Goal: Task Accomplishment & Management: Use online tool/utility

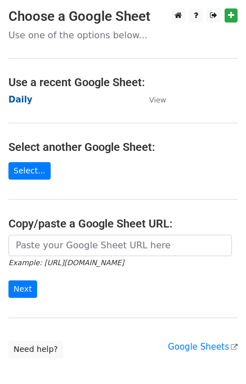
click at [22, 99] on strong "Daily" at bounding box center [20, 100] width 24 height 10
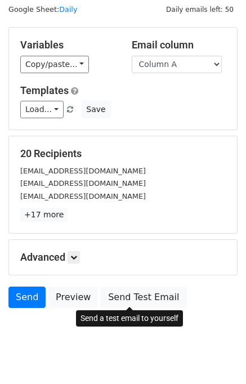
scroll to position [52, 0]
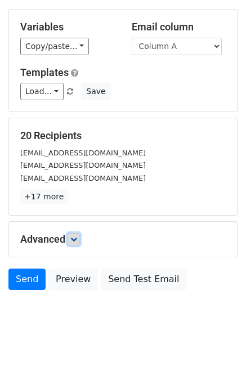
click at [74, 242] on link at bounding box center [74, 239] width 12 height 12
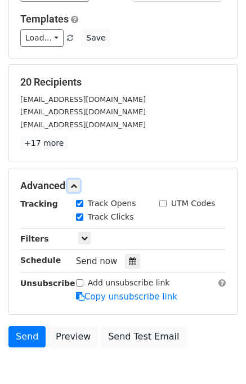
scroll to position [158, 0]
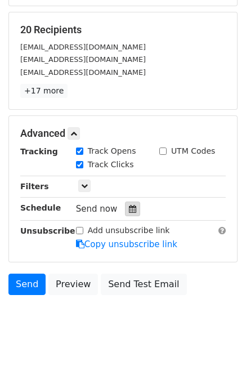
click at [130, 206] on div at bounding box center [132, 209] width 15 height 15
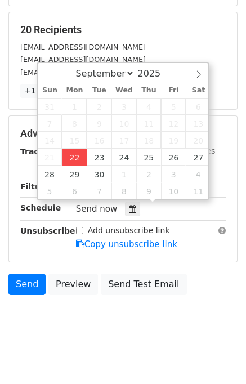
type input "2025-09-22 14:58"
type input "02"
type input "58"
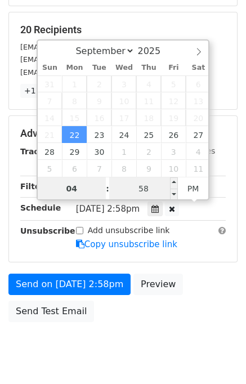
type input "04"
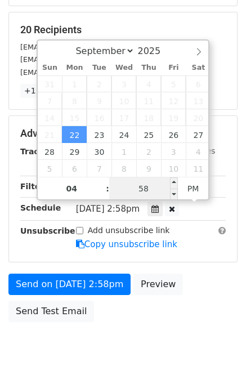
type input "2025-09-22 16:58"
click at [137, 186] on input "58" at bounding box center [143, 188] width 69 height 23
type input "00"
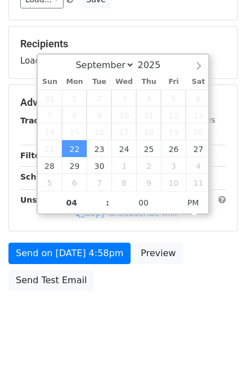
type input "2025-09-22 16:00"
click at [215, 279] on div "Send on Sep 22 at 4:58pm Preview Send Test Email" at bounding box center [123, 270] width 246 height 54
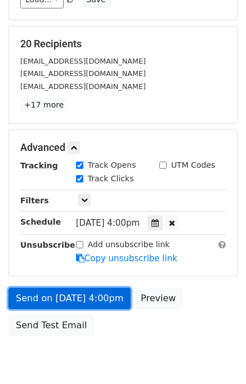
click at [96, 293] on link "Send on Sep 22 at 4:00pm" at bounding box center [69, 298] width 122 height 21
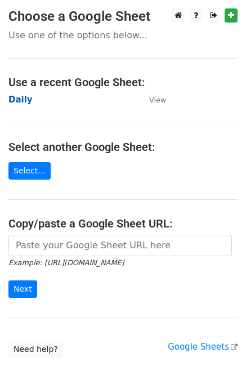
click at [23, 100] on strong "Daily" at bounding box center [20, 100] width 24 height 10
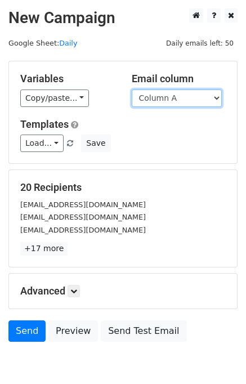
click at [174, 96] on select "Column A Column B Column C Column D Column E" at bounding box center [177, 98] width 90 height 17
select select "Column B"
click at [132, 90] on select "Column A Column B Column C Column D Column E" at bounding box center [177, 98] width 90 height 17
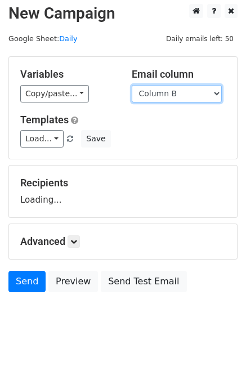
scroll to position [7, 0]
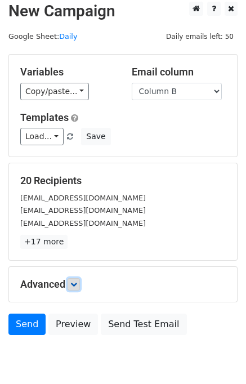
click at [75, 282] on icon at bounding box center [73, 284] width 7 height 7
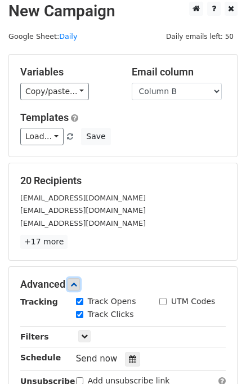
scroll to position [149, 0]
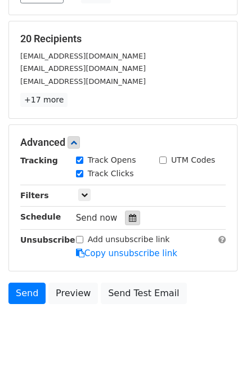
click at [130, 215] on div at bounding box center [132, 218] width 15 height 15
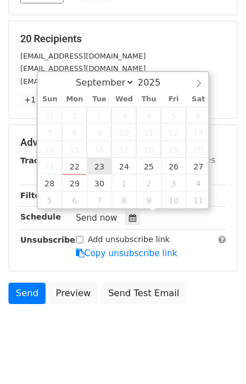
type input "2025-09-23 12:00"
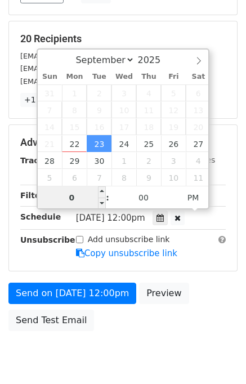
type input "05"
type input "2025-09-23 17:00"
click at [210, 307] on div "Send on Sep 23 at 12:00pm Preview Send Test Email" at bounding box center [123, 310] width 246 height 54
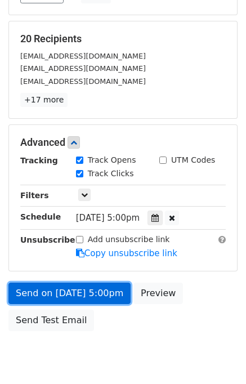
click at [90, 295] on link "Send on Sep 23 at 5:00pm" at bounding box center [69, 293] width 122 height 21
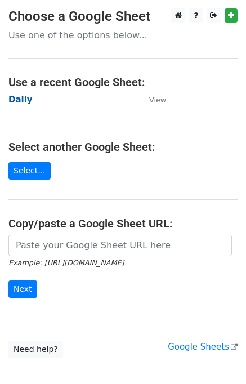
click at [27, 100] on strong "Daily" at bounding box center [20, 100] width 24 height 10
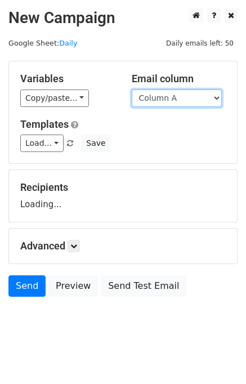
click at [185, 100] on select "Column A Column B Column C Column D Column E" at bounding box center [177, 98] width 90 height 17
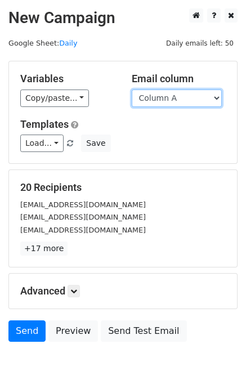
click at [176, 104] on select "Column A Column B Column C Column D Column E" at bounding box center [177, 98] width 90 height 17
select select "Column C"
click at [132, 90] on select "Column A Column B Column C Column D Column E" at bounding box center [177, 98] width 90 height 17
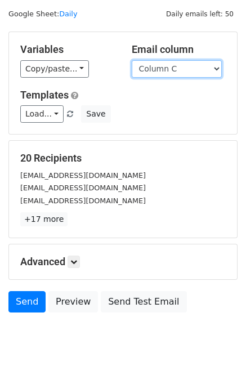
scroll to position [52, 0]
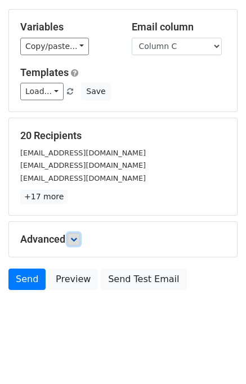
click at [72, 236] on icon at bounding box center [73, 239] width 7 height 7
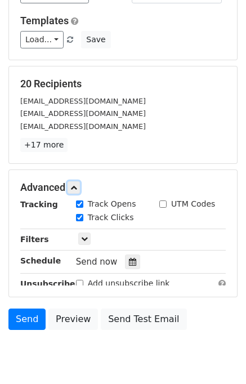
scroll to position [153, 0]
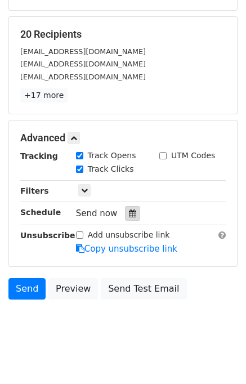
click at [129, 212] on icon at bounding box center [132, 214] width 7 height 8
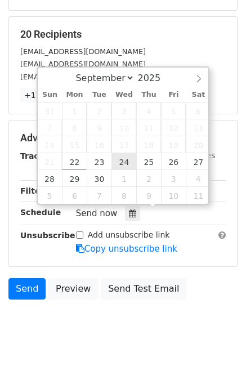
type input "2025-09-24 12:00"
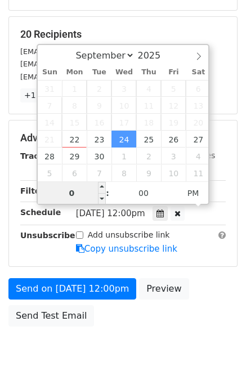
type input "06"
type input "2025-09-24 18:00"
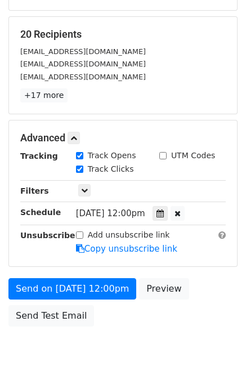
click at [202, 298] on div "Send on Sep 24 at 12:00pm Preview Send Test Email" at bounding box center [123, 305] width 246 height 54
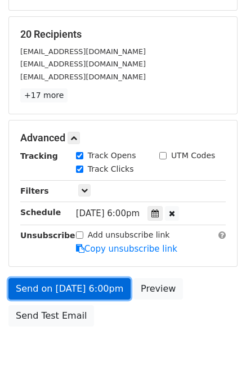
click at [71, 289] on link "Send on Sep 24 at 6:00pm" at bounding box center [69, 288] width 122 height 21
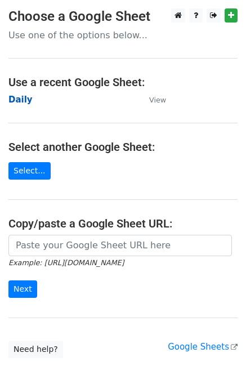
click at [23, 101] on strong "Daily" at bounding box center [20, 100] width 24 height 10
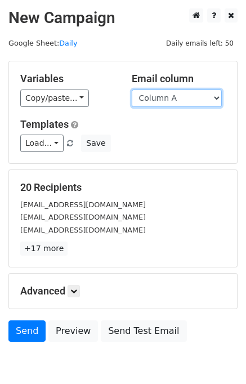
click at [185, 96] on select "Column A Column B Column C Column D Column E" at bounding box center [177, 98] width 90 height 17
select select "Column D"
click at [132, 90] on select "Column A Column B Column C Column D Column E" at bounding box center [177, 98] width 90 height 17
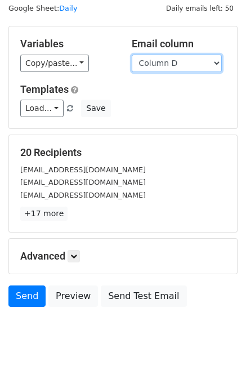
scroll to position [52, 0]
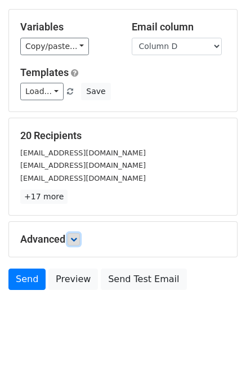
click at [71, 240] on link at bounding box center [74, 239] width 12 height 12
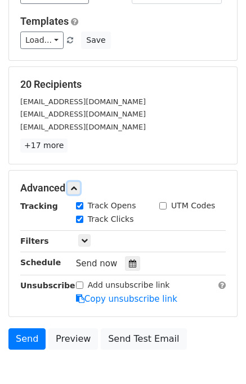
scroll to position [158, 0]
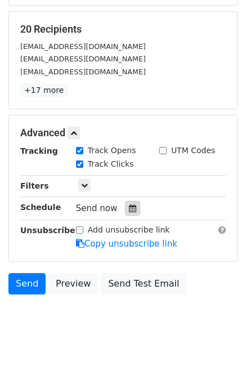
click at [131, 202] on div at bounding box center [132, 208] width 15 height 15
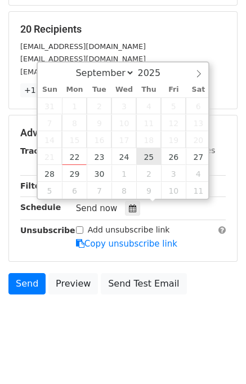
type input "2025-09-25 12:00"
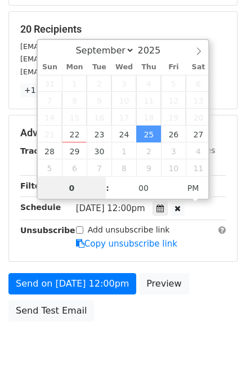
type input "07"
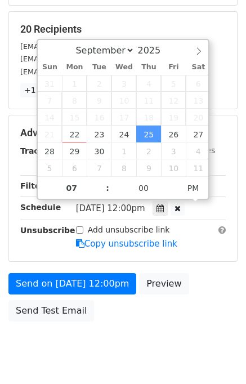
type input "2025-09-25 19:00"
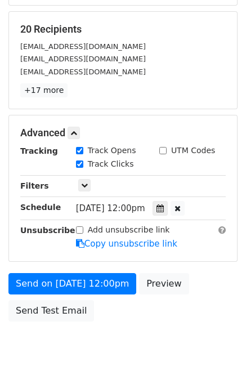
click at [204, 287] on div "Send on Sep 25 at 12:00pm Preview Send Test Email" at bounding box center [123, 300] width 246 height 54
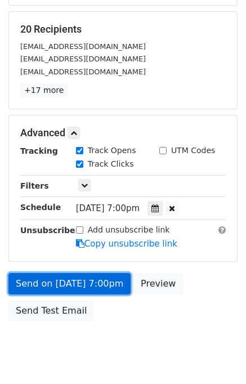
click at [83, 278] on link "Send on Sep 25 at 7:00pm" at bounding box center [69, 283] width 122 height 21
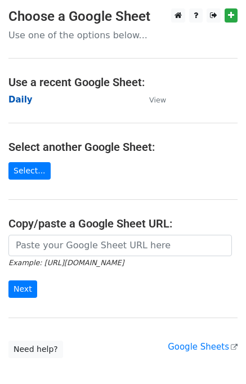
click at [23, 100] on strong "Daily" at bounding box center [20, 100] width 24 height 10
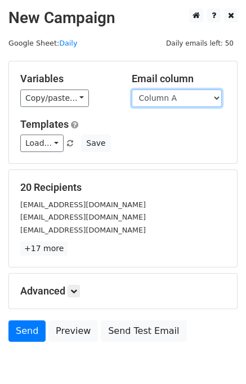
drag, startPoint x: 0, startPoint y: 0, endPoint x: 188, endPoint y: 96, distance: 211.3
click at [188, 96] on select "Column A Column B Column C Column D Column E" at bounding box center [177, 98] width 90 height 17
select select "Column E"
click at [132, 90] on select "Column A Column B Column C Column D Column E" at bounding box center [177, 98] width 90 height 17
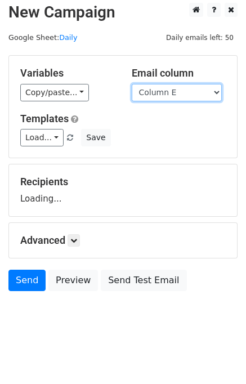
scroll to position [7, 0]
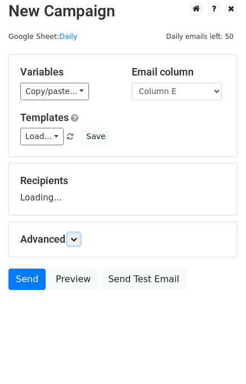
drag, startPoint x: 78, startPoint y: 238, endPoint x: 92, endPoint y: 237, distance: 14.1
click at [77, 238] on icon at bounding box center [73, 239] width 7 height 7
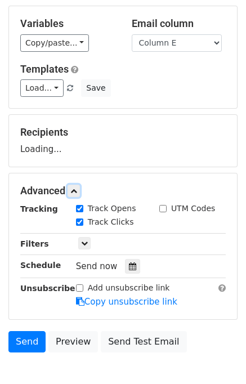
scroll to position [117, 0]
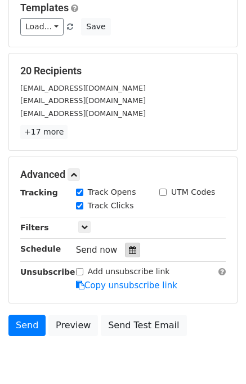
click at [129, 246] on icon at bounding box center [132, 250] width 7 height 8
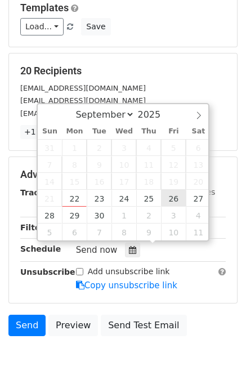
type input "[DATE] 12:00"
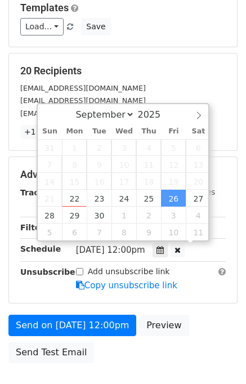
scroll to position [0, 0]
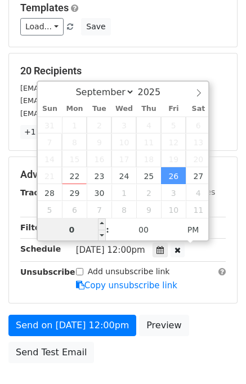
type input "08"
type input "[DATE] 20:00"
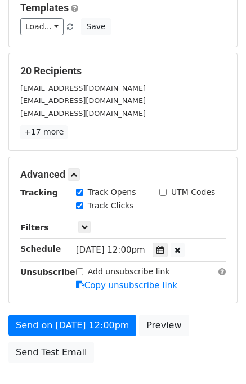
click at [197, 307] on form "Variables Copy/paste... {{Column A}} {{Column B}} {{Column C}} {{Column D}} {{C…" at bounding box center [122, 156] width 229 height 425
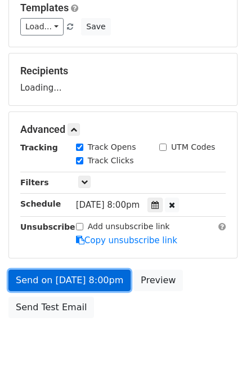
click at [83, 280] on link "Send on [DATE] 8:00pm" at bounding box center [69, 280] width 122 height 21
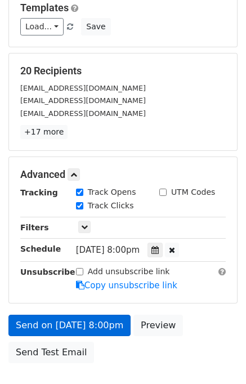
click at [84, 324] on link "Send on [DATE] 8:00pm" at bounding box center [69, 325] width 122 height 21
